Goal: Information Seeking & Learning: Learn about a topic

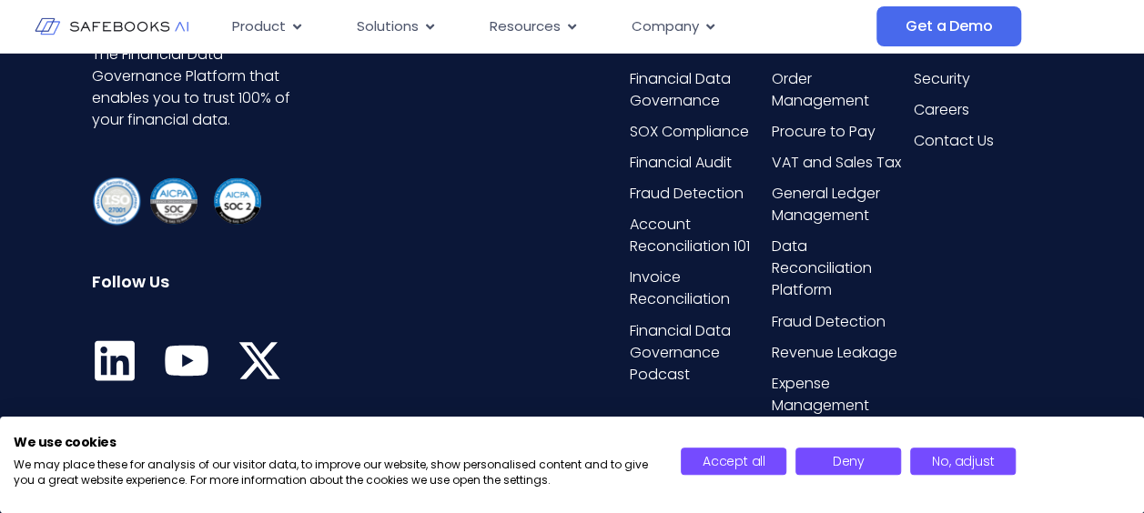
scroll to position [4879, 0]
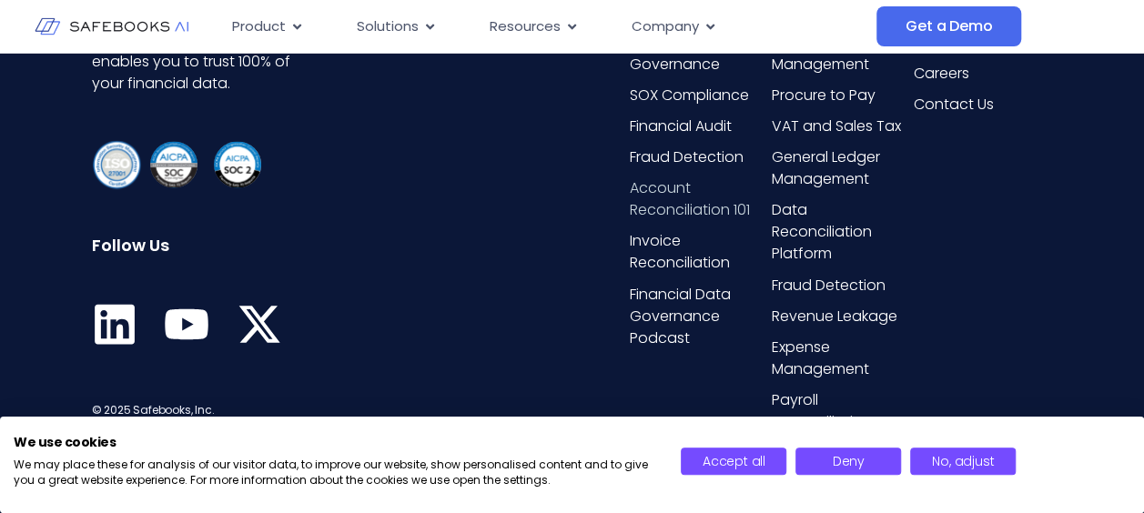
click at [663, 221] on span "Account Reconciliation 101" at bounding box center [699, 199] width 138 height 44
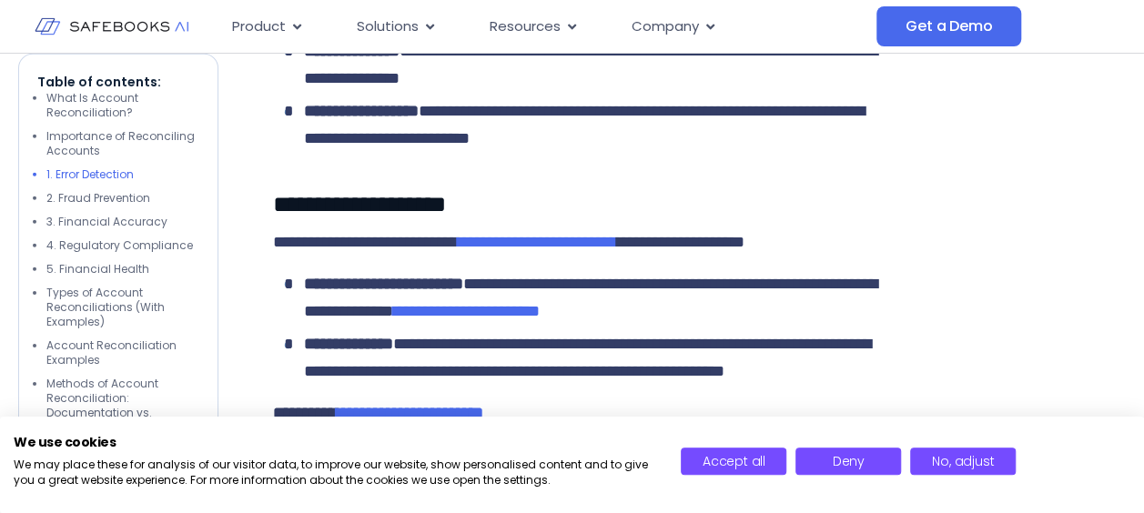
scroll to position [2731, 0]
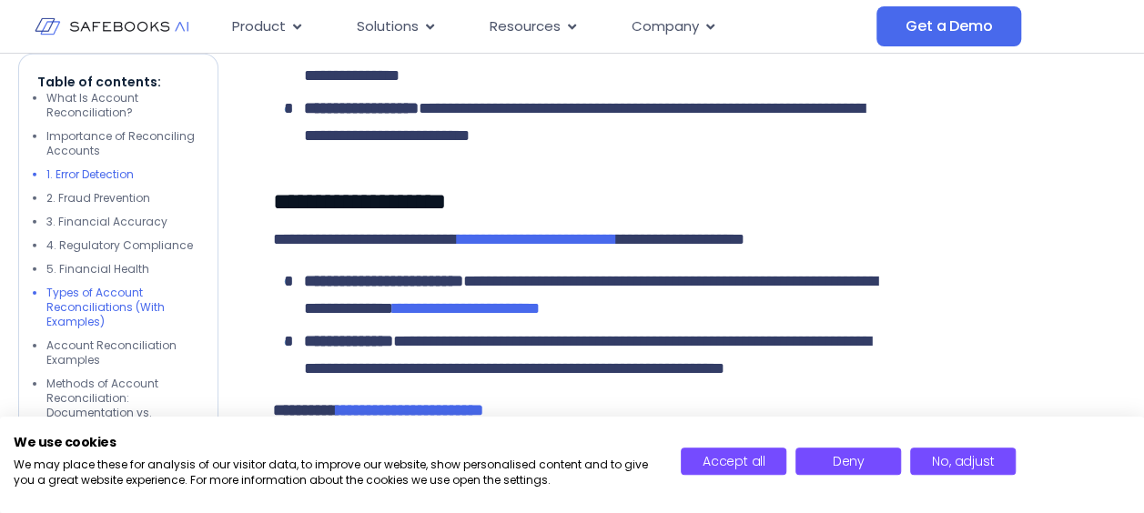
click at [69, 289] on li "Types of Account Reconciliations (With Examples)" at bounding box center [122, 308] width 153 height 44
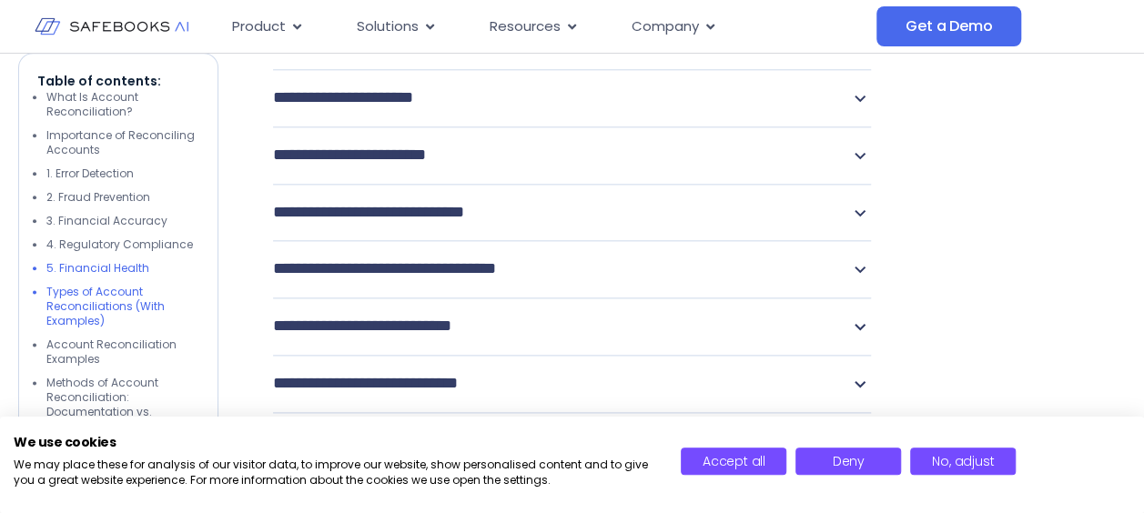
click at [69, 289] on li "Types of Account Reconciliations (With Examples)" at bounding box center [122, 308] width 153 height 44
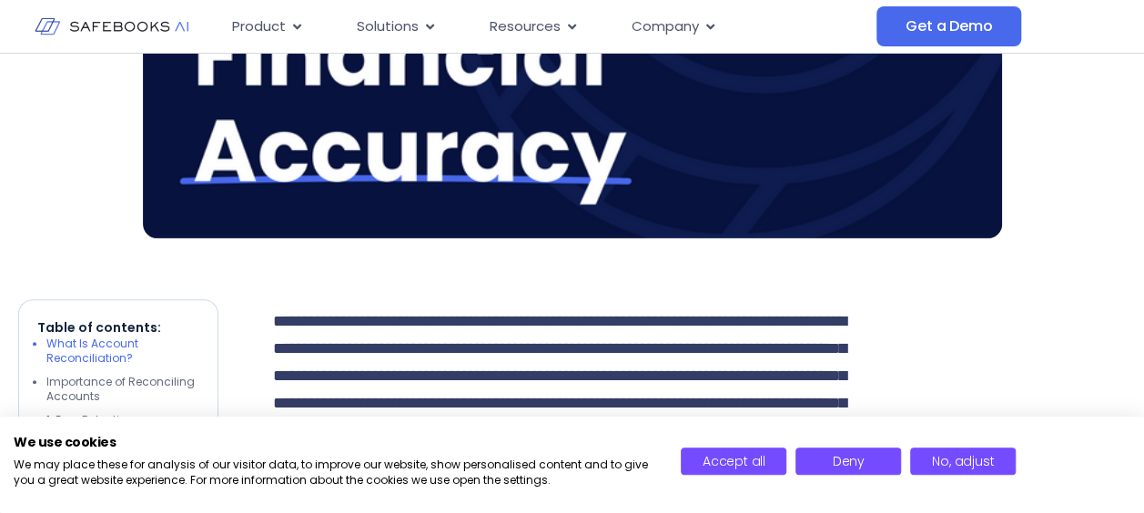
scroll to position [751, 0]
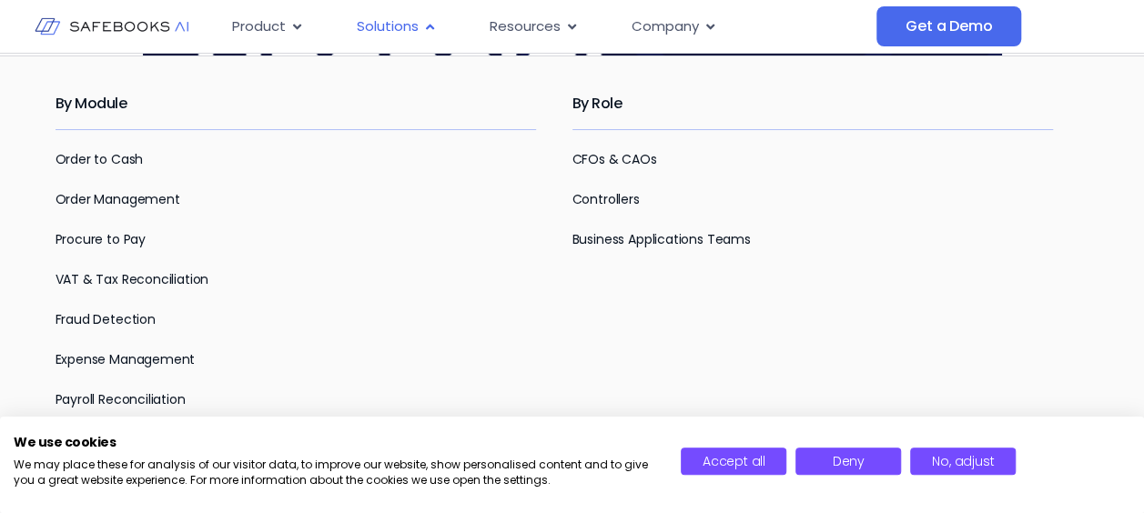
click at [409, 28] on span "Solutions" at bounding box center [388, 26] width 62 height 21
click at [404, 29] on span "Solutions" at bounding box center [388, 26] width 62 height 21
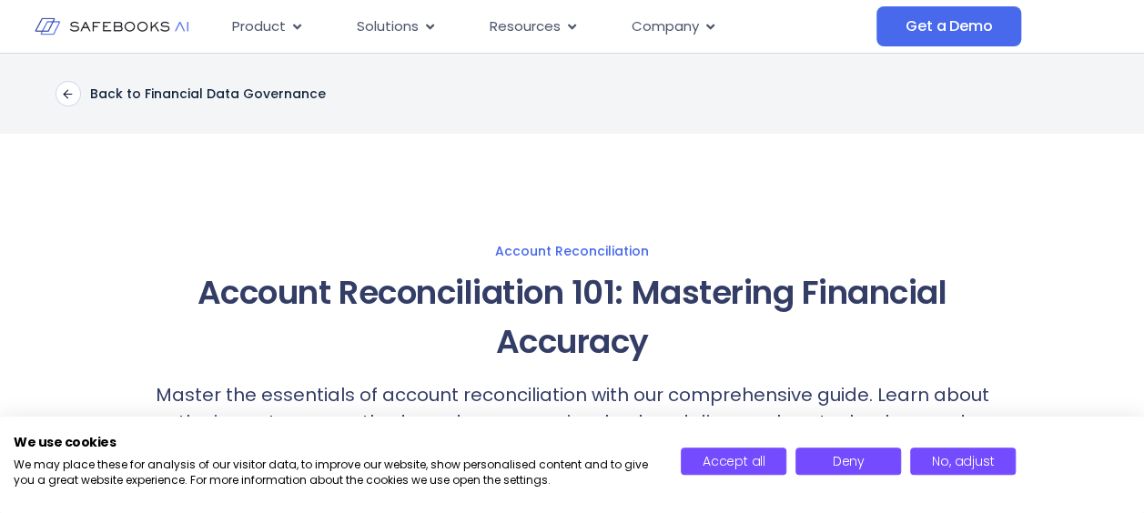
scroll to position [0, 0]
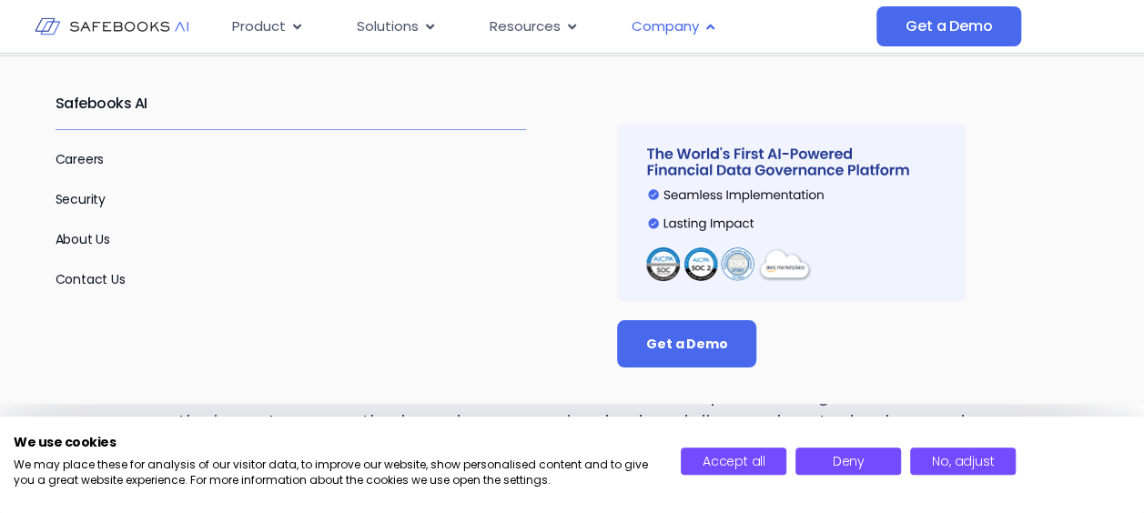
click at [689, 31] on span "Company" at bounding box center [665, 26] width 67 height 21
click at [93, 239] on link "About Us" at bounding box center [84, 239] width 56 height 18
click at [86, 159] on link "Careers" at bounding box center [80, 159] width 49 height 18
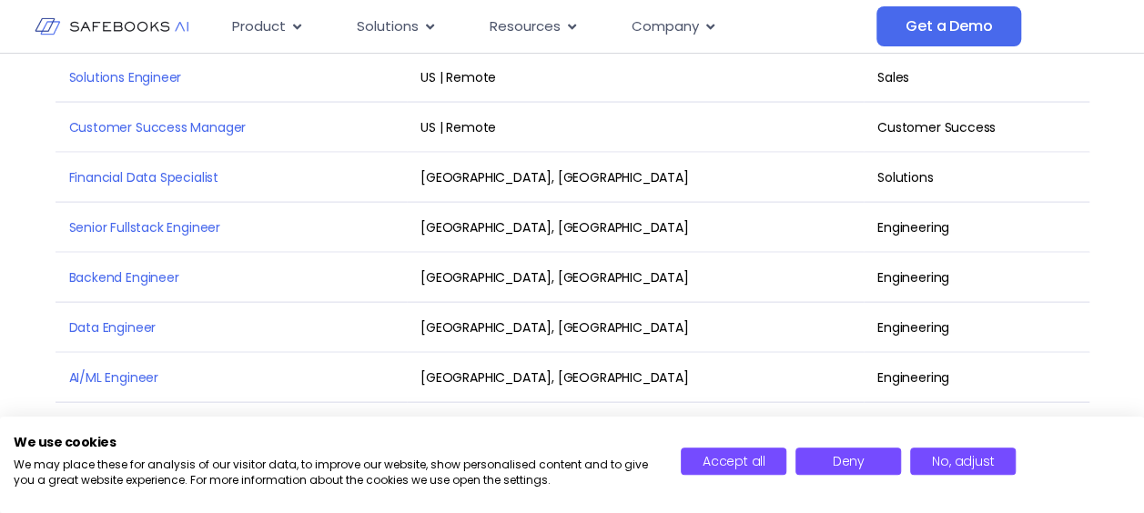
scroll to position [1784, 0]
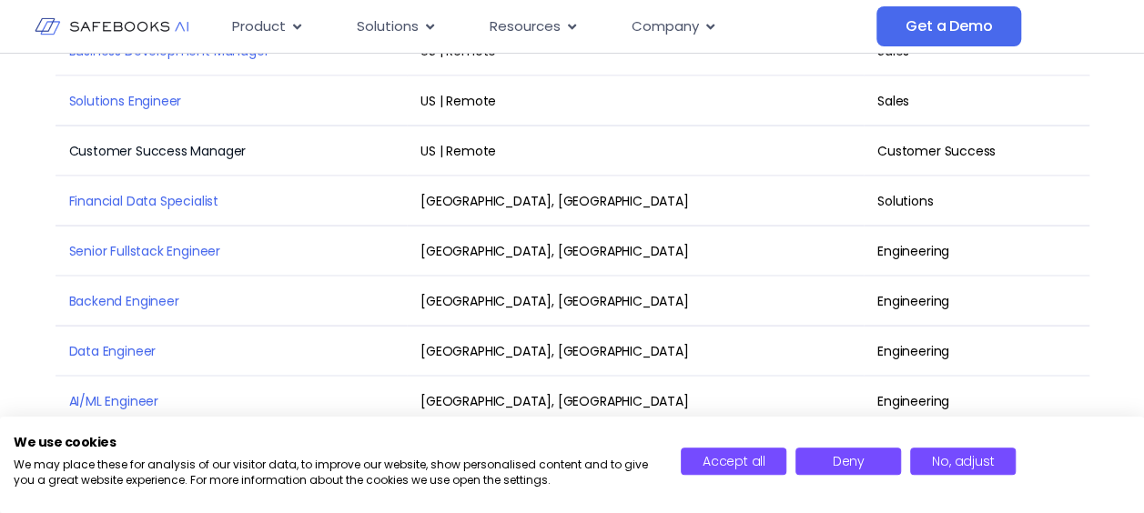
click at [126, 151] on link "Customer Success Manager" at bounding box center [157, 151] width 177 height 18
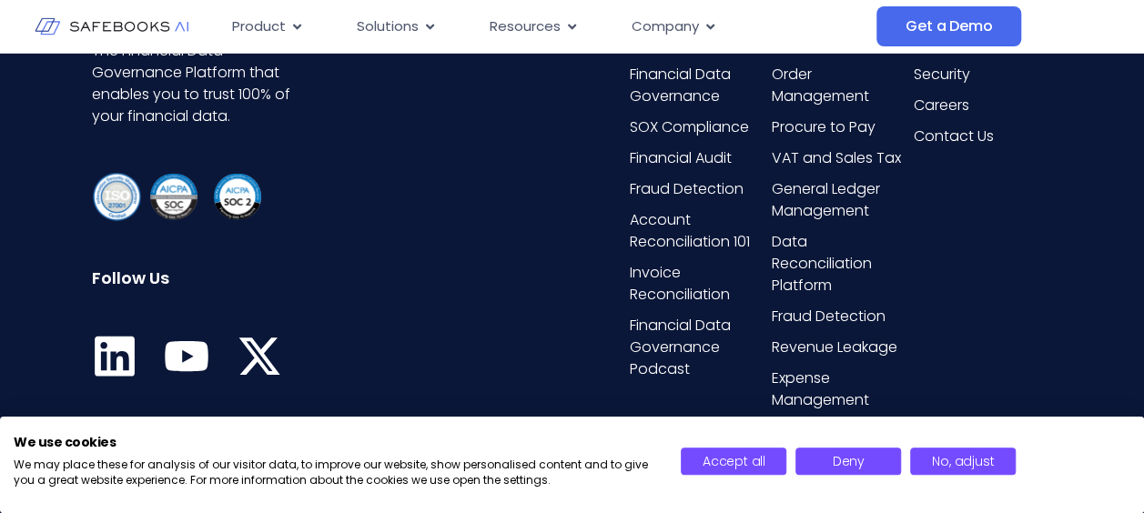
scroll to position [2101, 0]
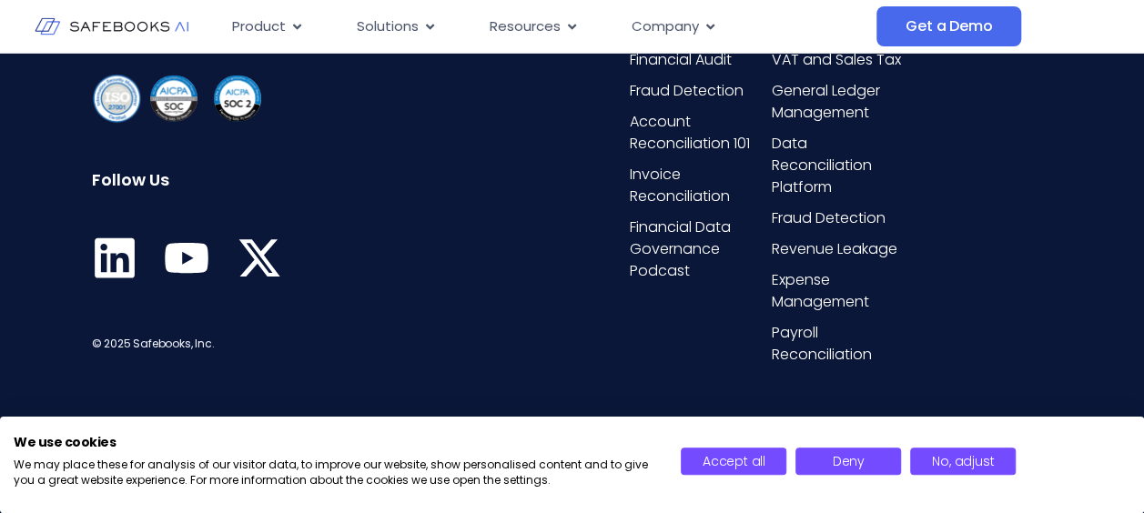
drag, startPoint x: 885, startPoint y: 437, endPoint x: 873, endPoint y: 418, distance: 22.5
click at [874, 420] on div "| We use cookies We may place these for analysis of our visitor data, to improv…" at bounding box center [572, 465] width 1144 height 96
click at [866, 255] on span "Revenue Leakage" at bounding box center [835, 249] width 126 height 22
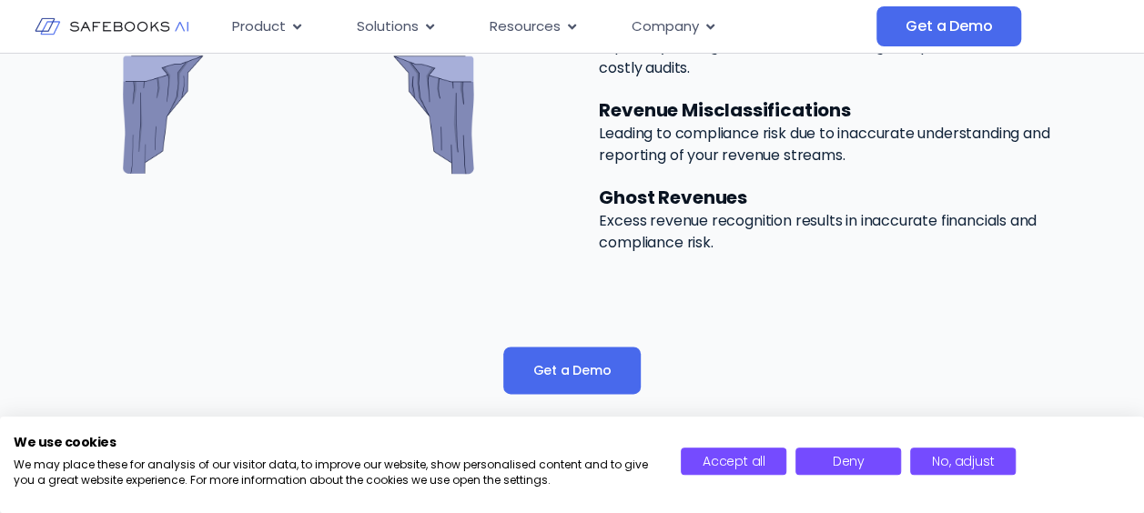
scroll to position [1201, 0]
